Goal: Task Accomplishment & Management: Manage account settings

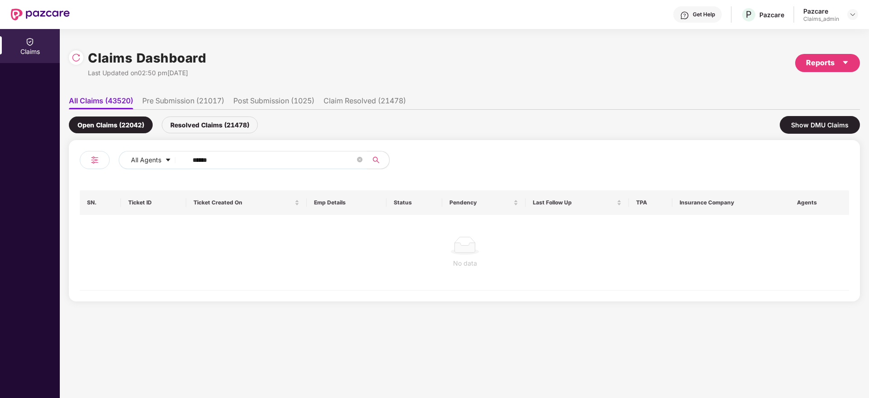
click at [847, 17] on div "Pazcare Claims_admin" at bounding box center [830, 15] width 55 height 16
click at [850, 16] on img at bounding box center [852, 14] width 7 height 7
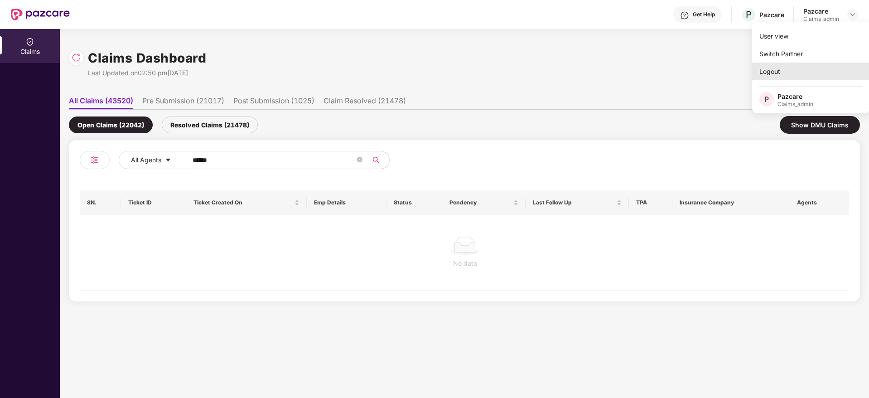
click at [776, 76] on div "Logout" at bounding box center [811, 72] width 118 height 18
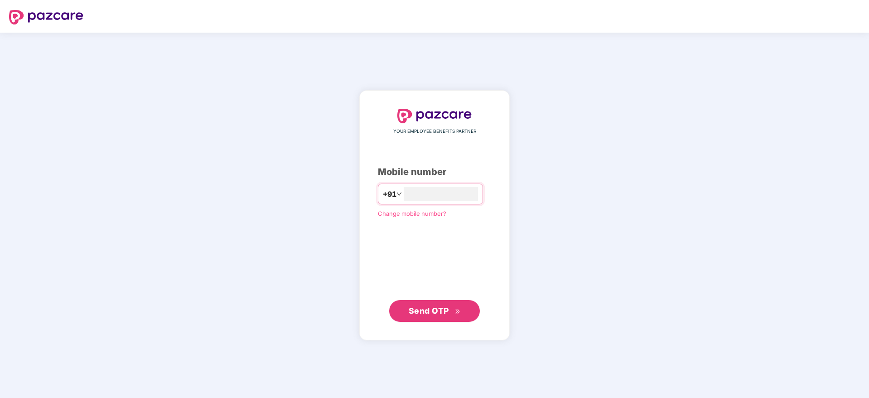
type input "**********"
click at [419, 312] on span "Send OTP" at bounding box center [429, 310] width 40 height 10
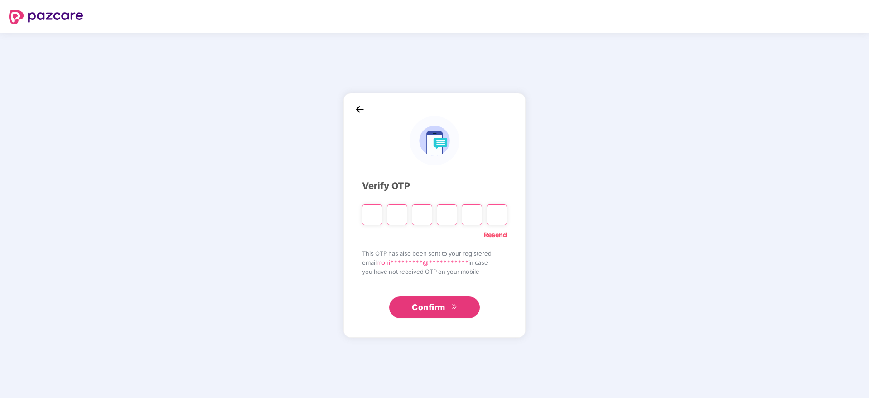
type input "*"
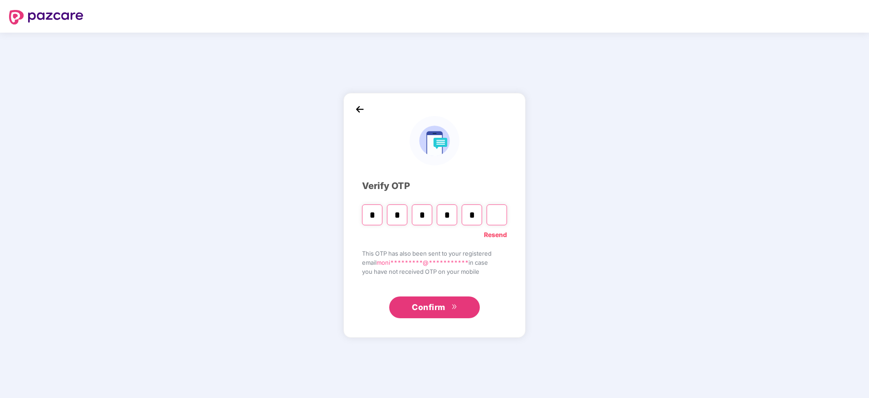
type input "*"
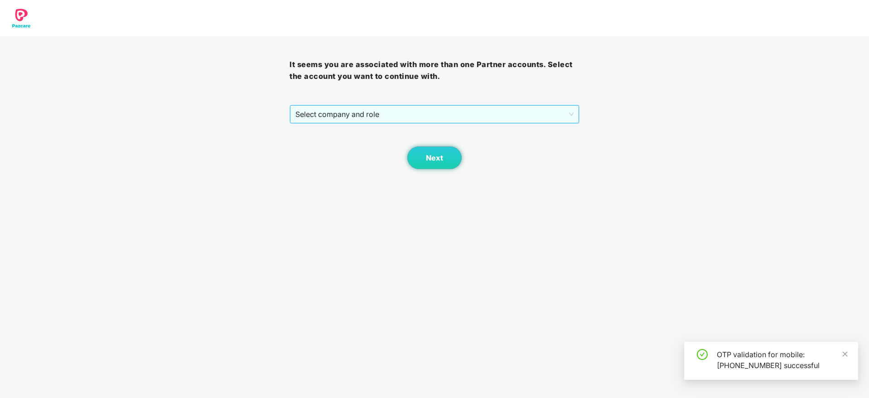
click at [448, 108] on span "Select company and role" at bounding box center [434, 114] width 278 height 17
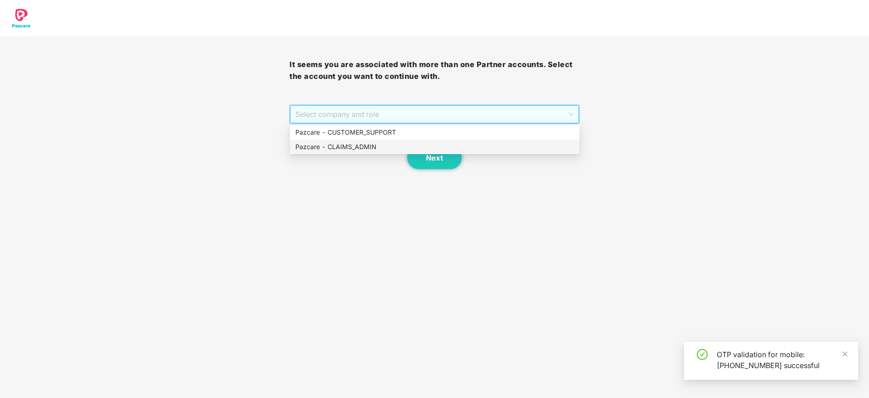
click at [357, 147] on div "Pazcare - CLAIMS_ADMIN" at bounding box center [434, 147] width 279 height 10
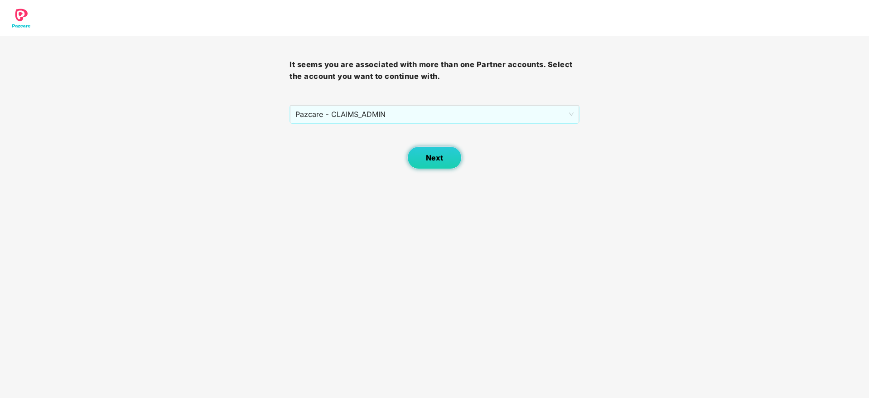
click at [422, 155] on button "Next" at bounding box center [434, 157] width 54 height 23
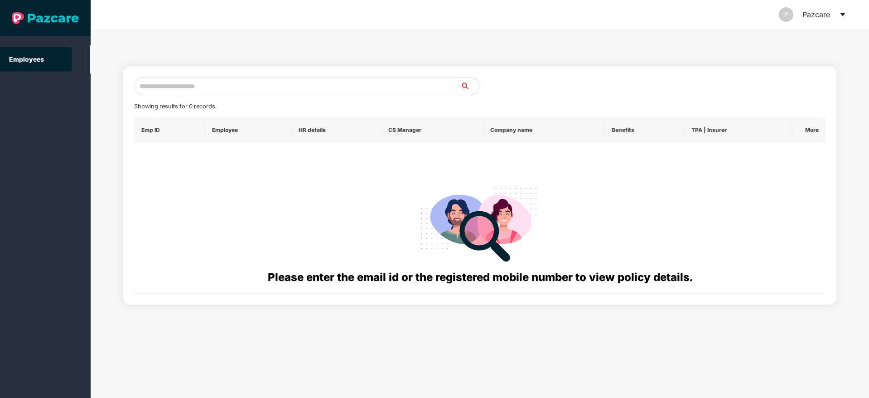
click at [842, 11] on icon "caret-down" at bounding box center [842, 14] width 7 height 7
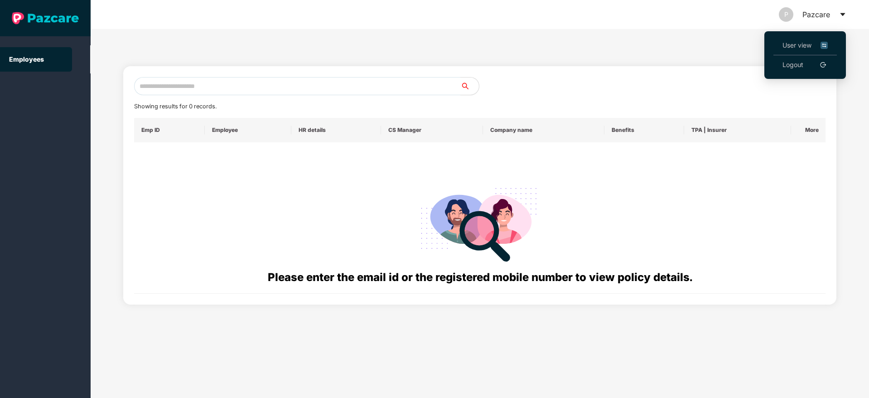
click at [799, 65] on link "Logout" at bounding box center [793, 65] width 21 height 10
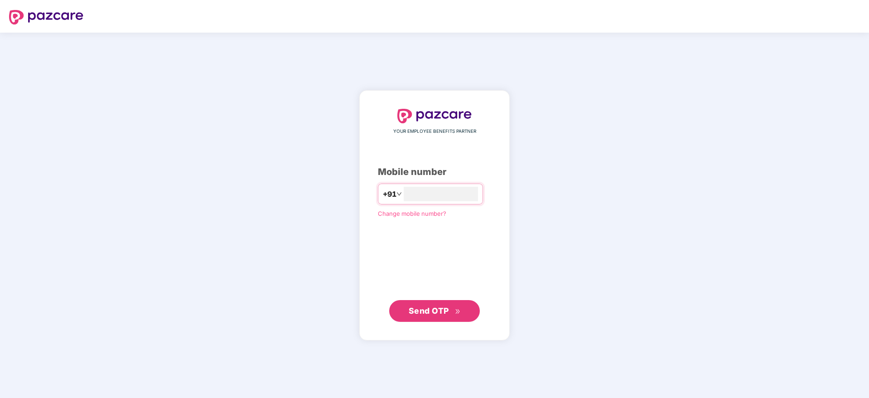
type input "**********"
click at [437, 310] on span "Send OTP" at bounding box center [429, 310] width 40 height 10
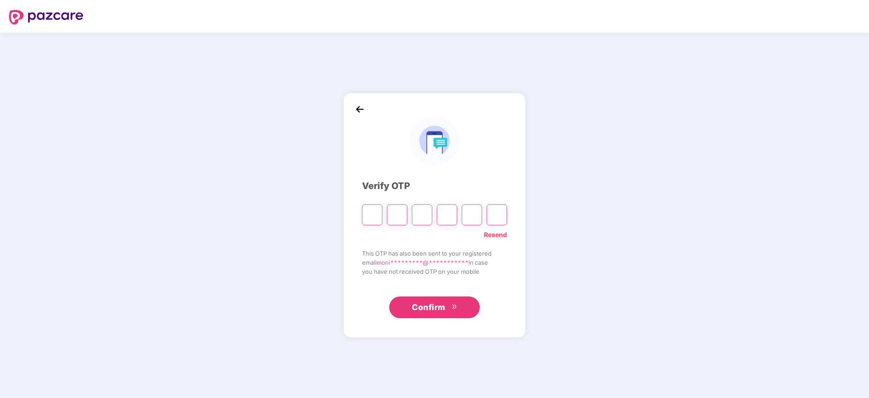
type input "*"
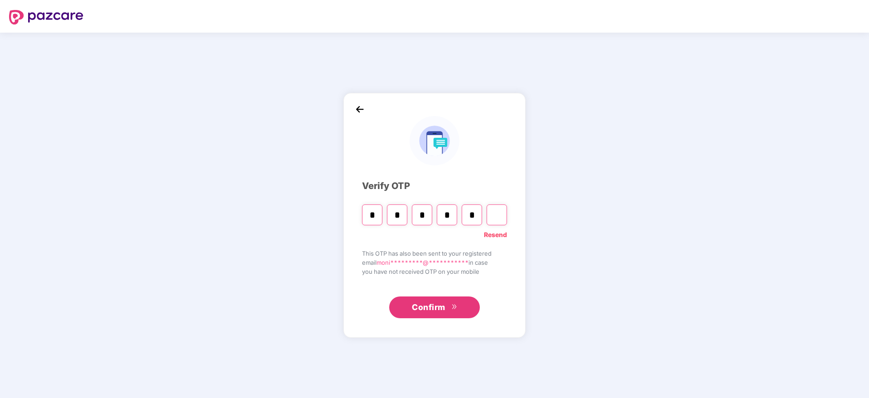
type input "*"
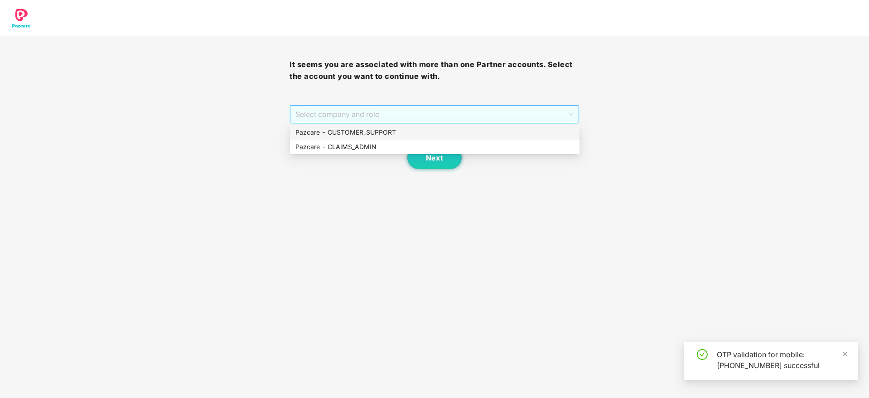
click at [436, 123] on div "Select company and role" at bounding box center [434, 114] width 289 height 18
click at [400, 134] on div "Pazcare - CUSTOMER_SUPPORT" at bounding box center [434, 132] width 279 height 10
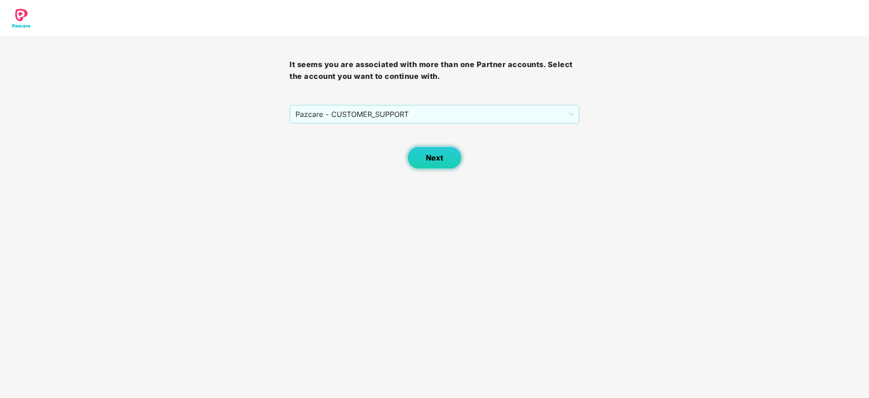
click at [422, 159] on button "Next" at bounding box center [434, 157] width 54 height 23
